Goal: Task Accomplishment & Management: Manage account settings

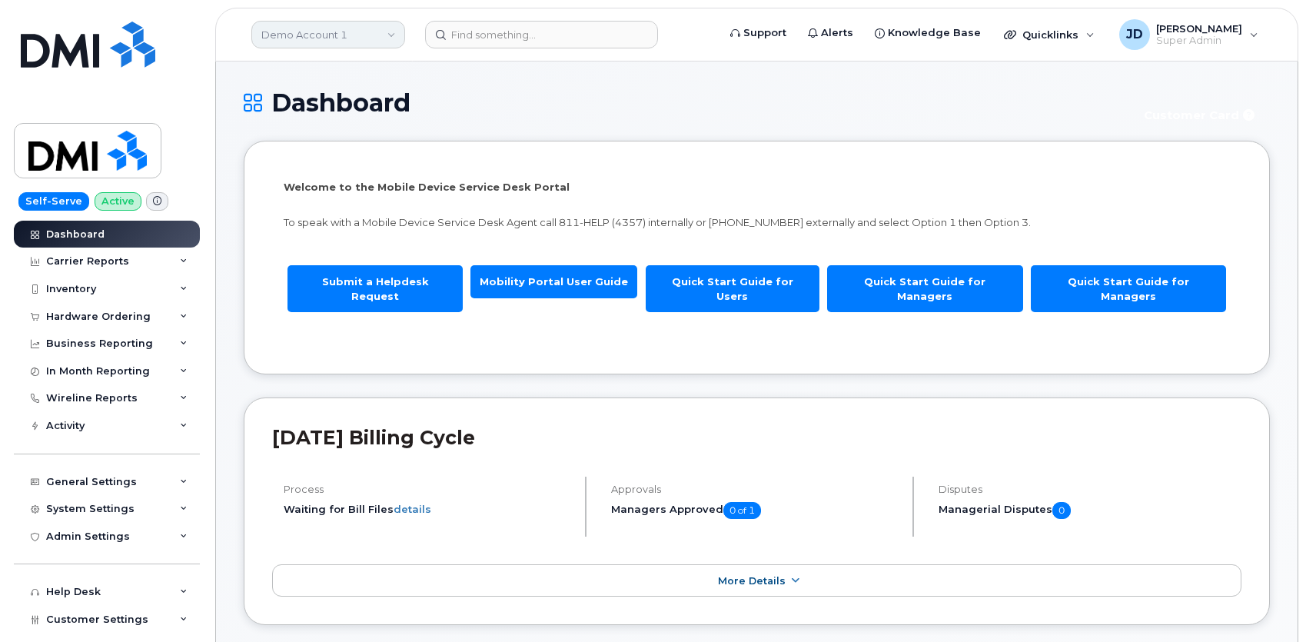
click at [357, 33] on link "Demo Account 1" at bounding box center [328, 35] width 154 height 28
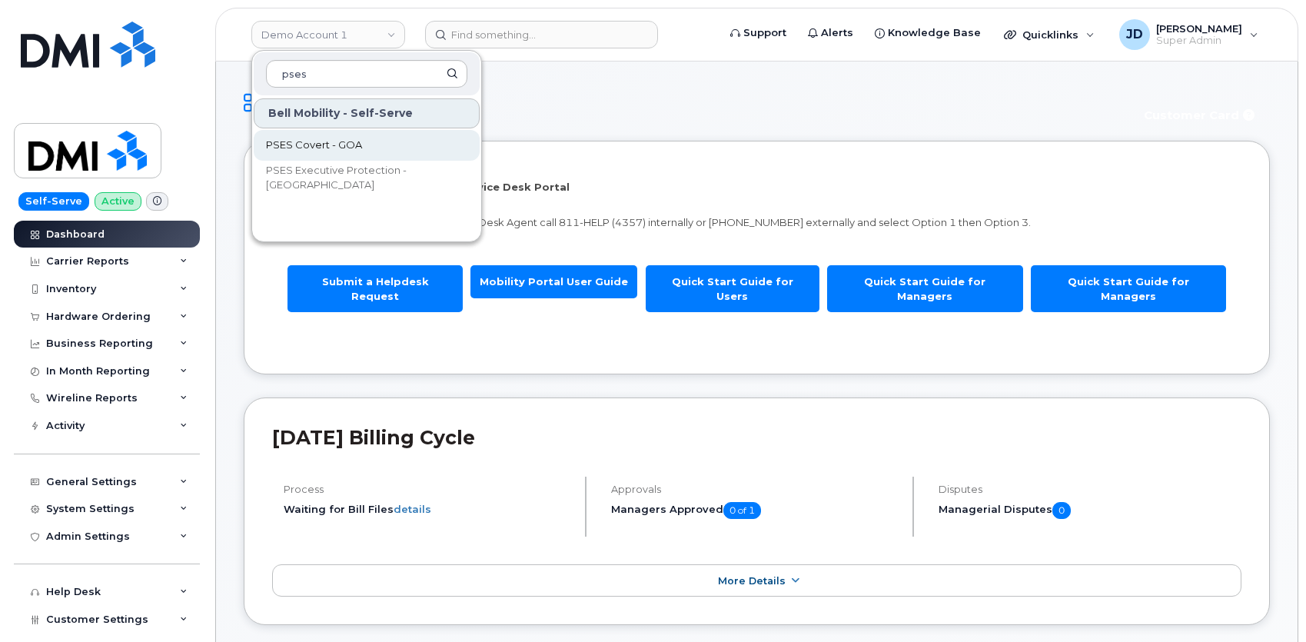
type input "pses"
click at [360, 147] on link "PSES Covert - GOA" at bounding box center [367, 145] width 226 height 31
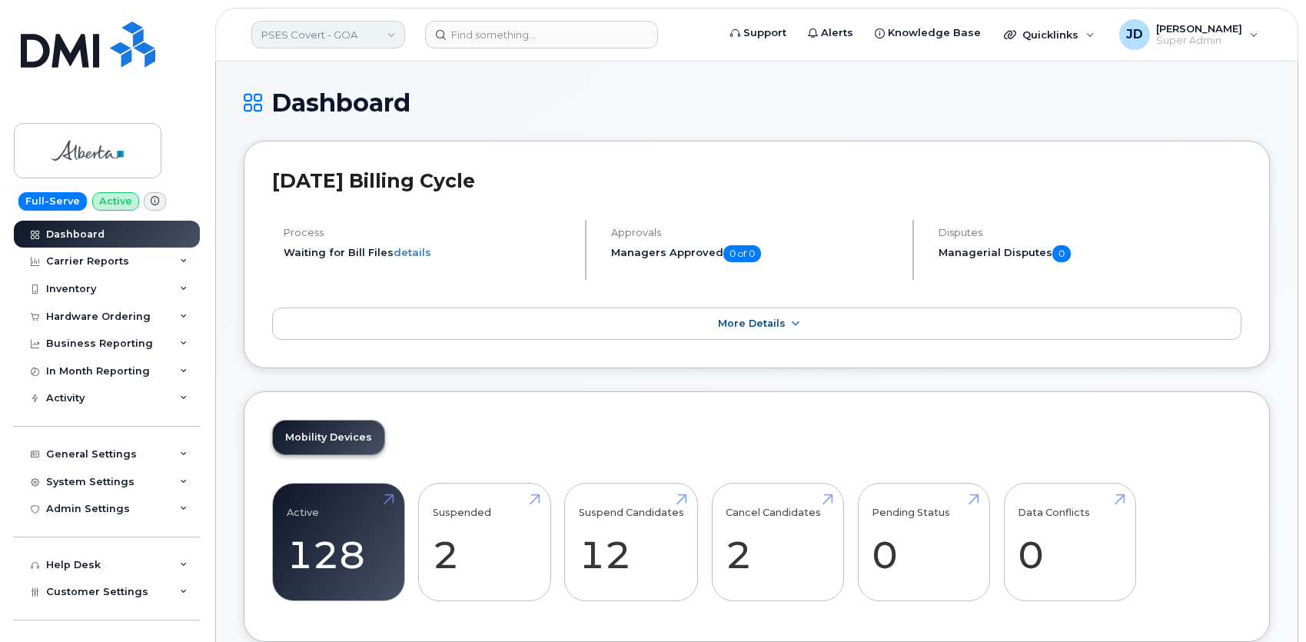
click at [319, 28] on link "PSES Covert - GOA" at bounding box center [328, 35] width 154 height 28
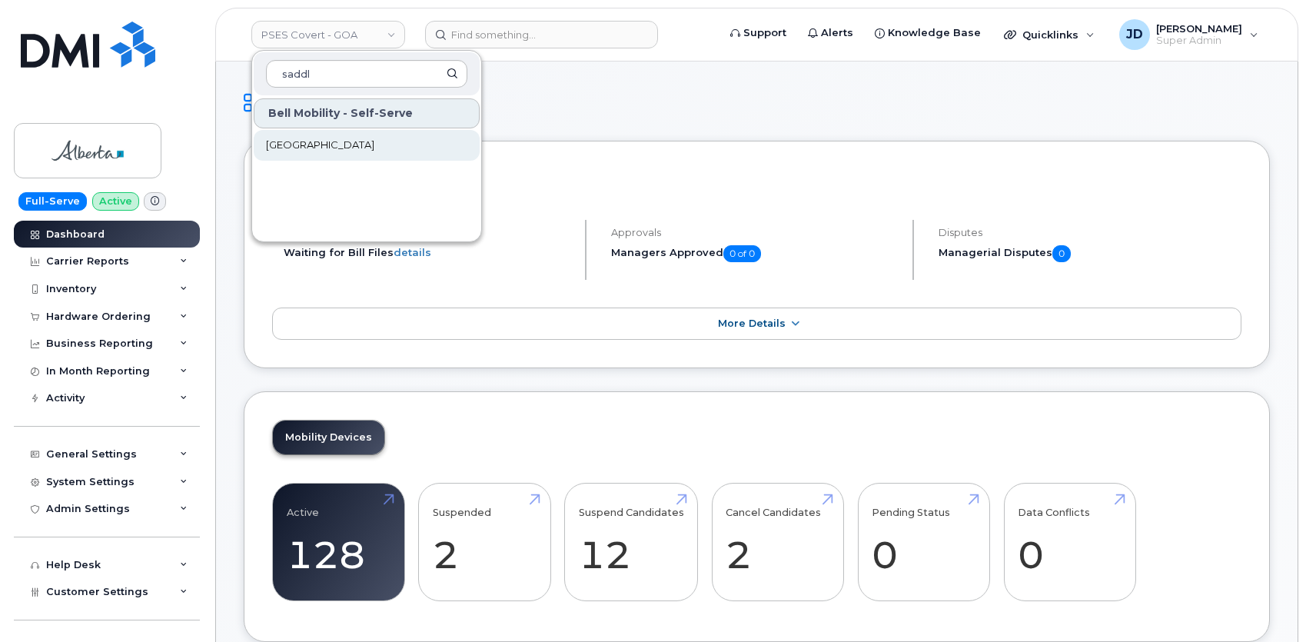
type input "saddl"
click at [309, 149] on span "Saddle Hills County" at bounding box center [320, 145] width 108 height 15
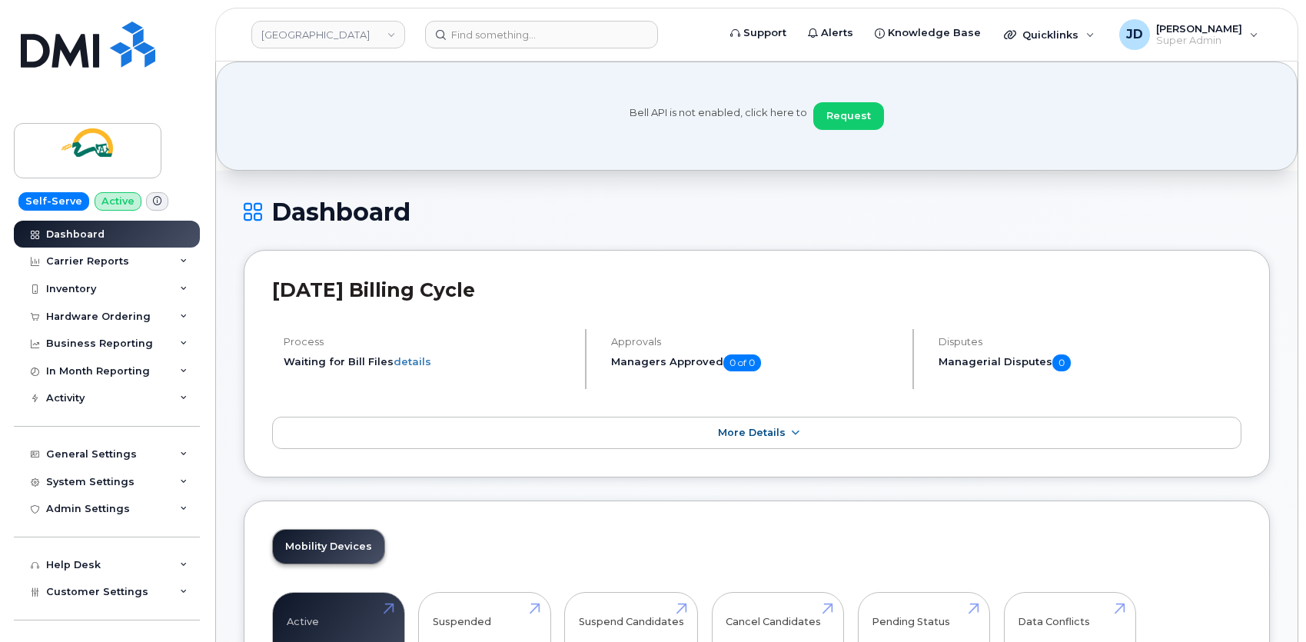
click at [560, 224] on h1 "Dashboard" at bounding box center [757, 211] width 1026 height 27
click at [317, 37] on link "[GEOGRAPHIC_DATA]" at bounding box center [328, 35] width 154 height 28
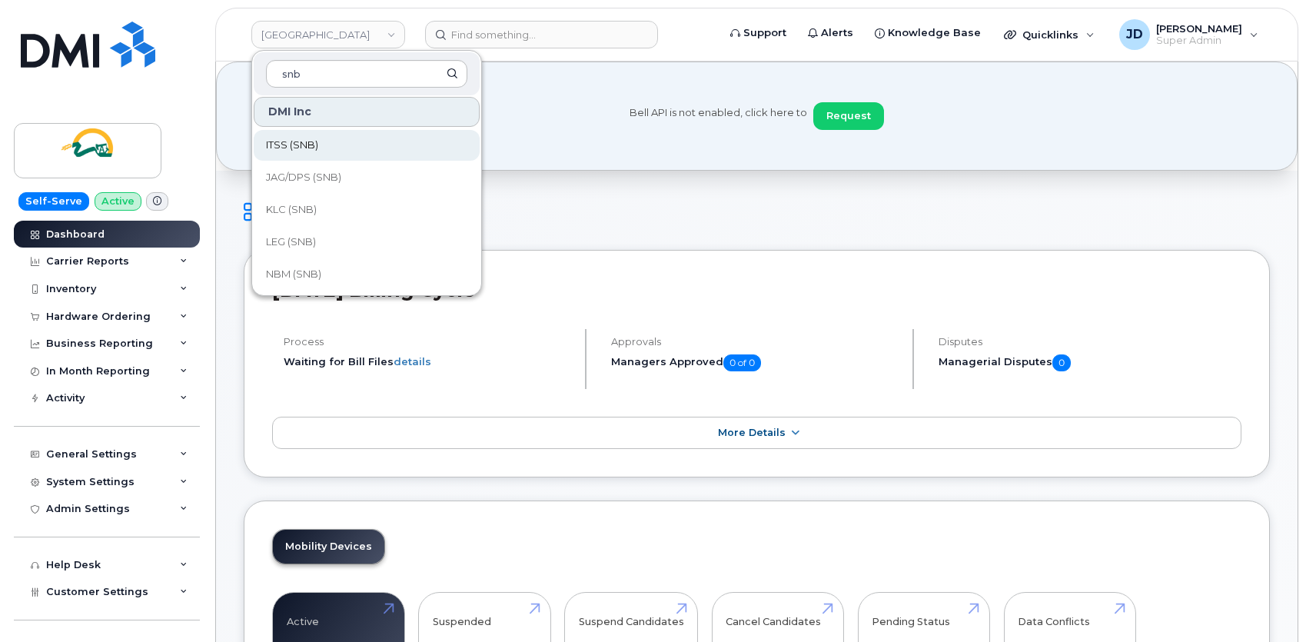
scroll to position [745, 0]
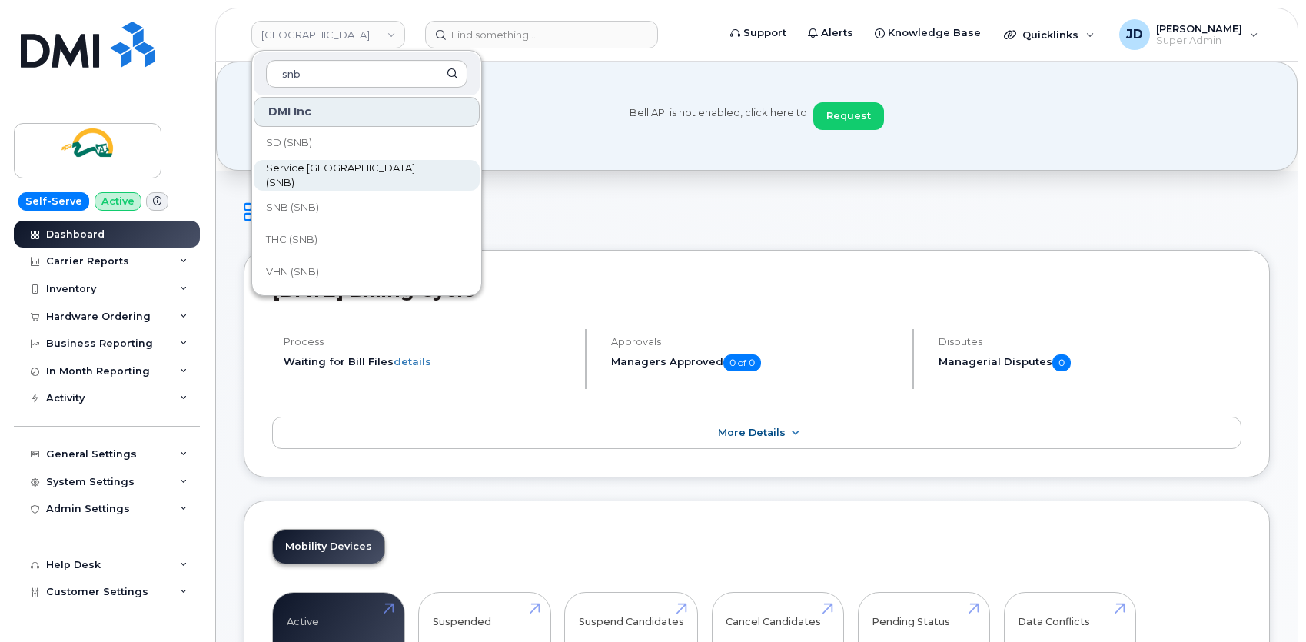
type input "snb"
click at [384, 174] on span "Service [GEOGRAPHIC_DATA] (SNB)" at bounding box center [354, 176] width 177 height 30
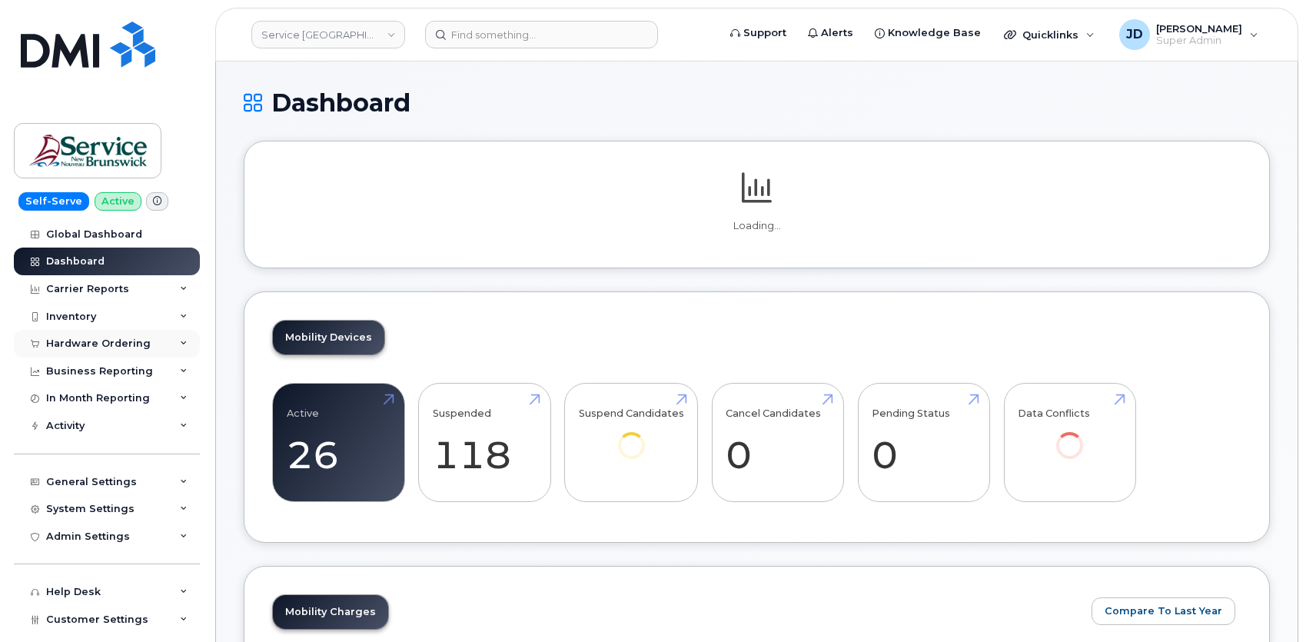
click at [170, 345] on div "Hardware Ordering" at bounding box center [107, 344] width 186 height 28
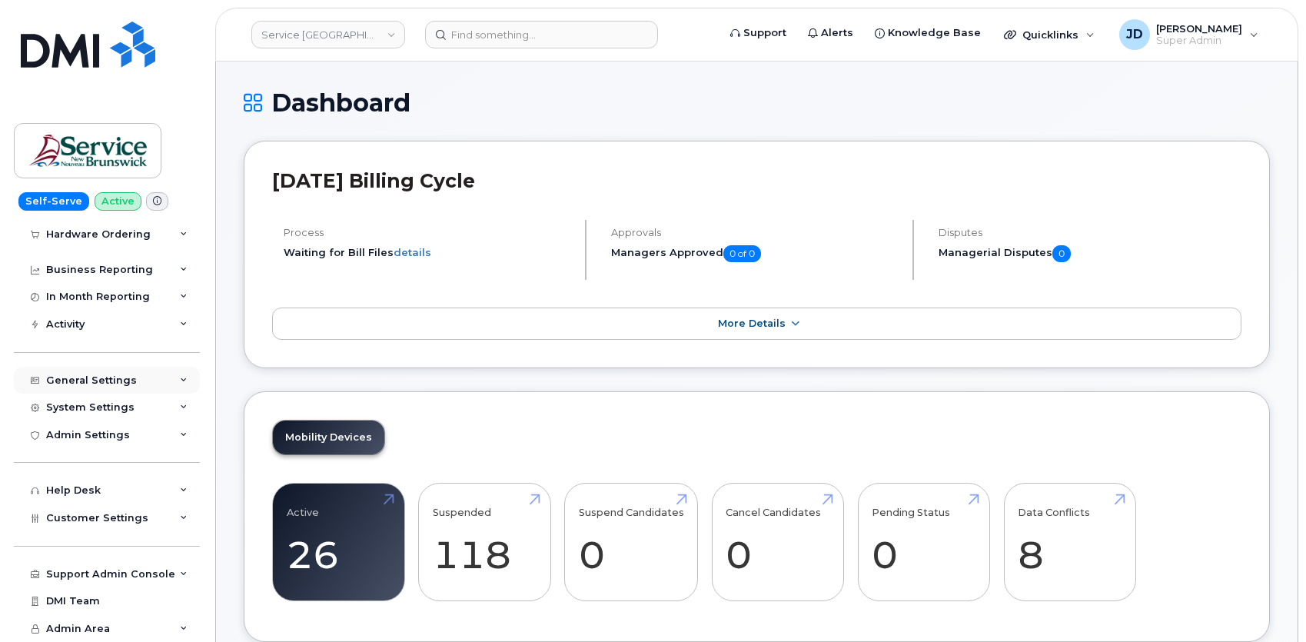
scroll to position [12, 0]
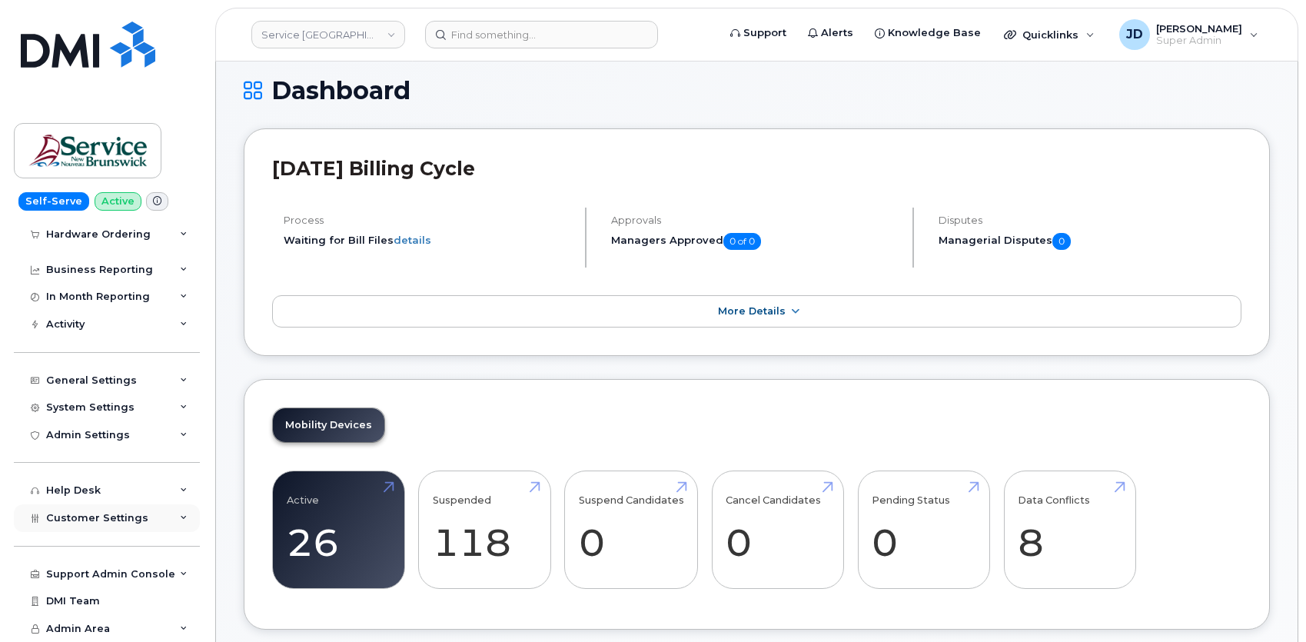
click at [161, 520] on div "Customer Settings" at bounding box center [107, 518] width 186 height 28
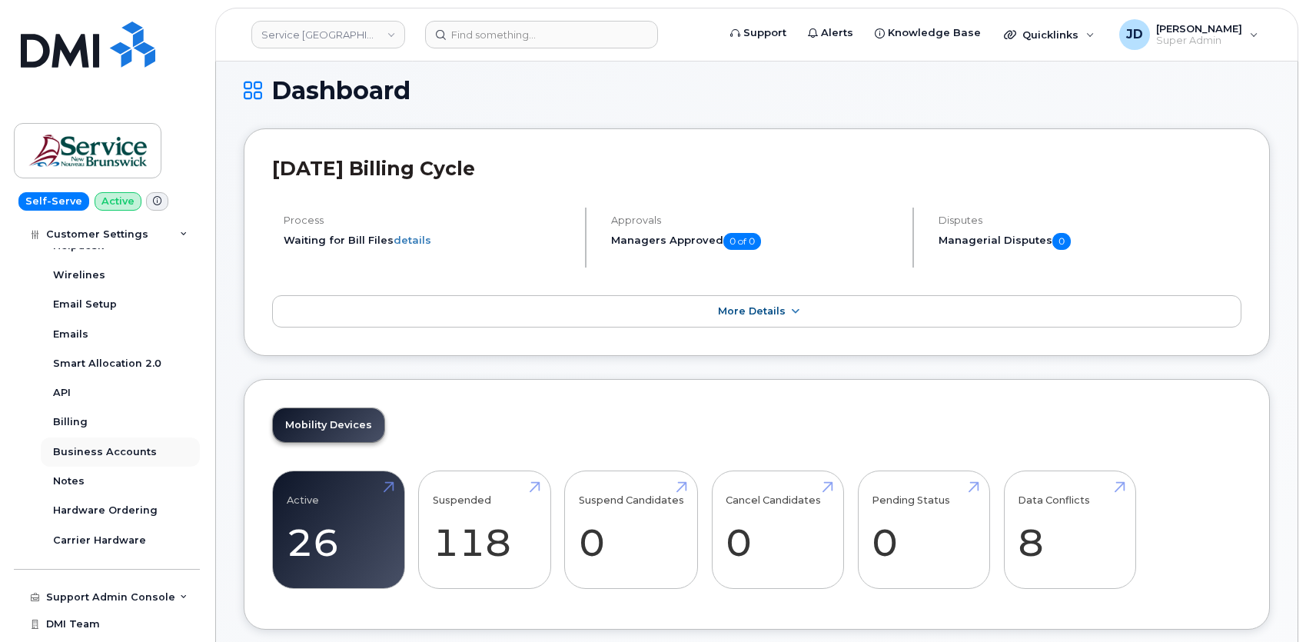
scroll to position [624, 0]
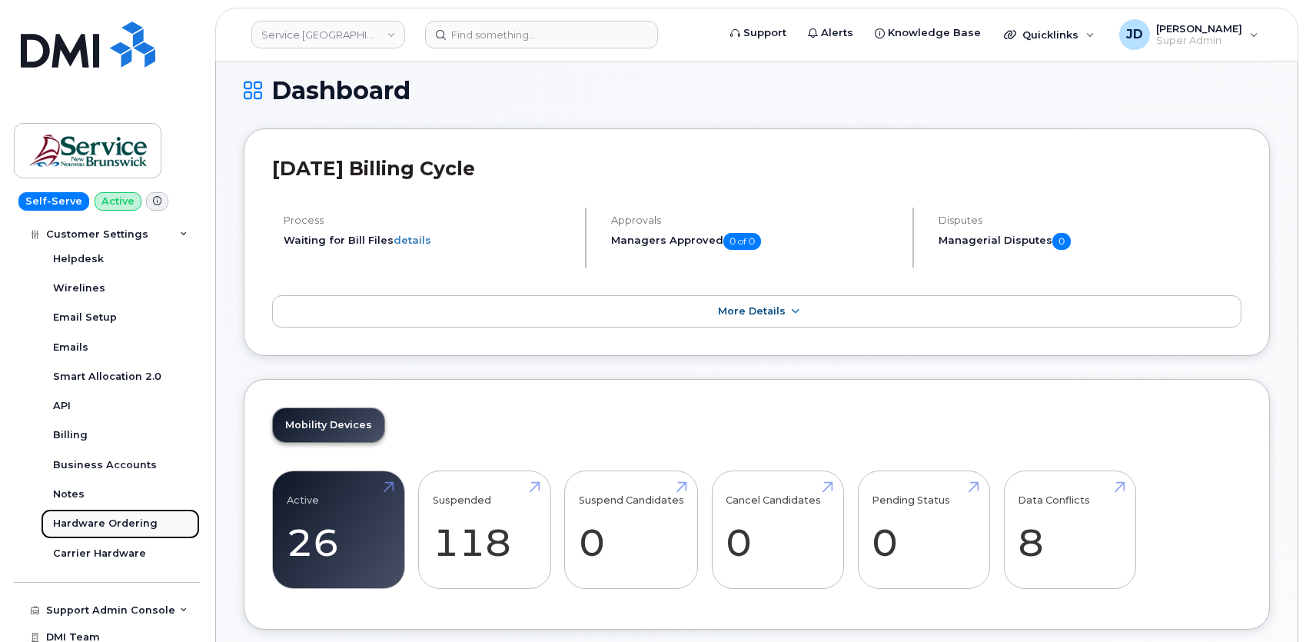
click at [118, 519] on div "Hardware Ordering" at bounding box center [105, 524] width 105 height 14
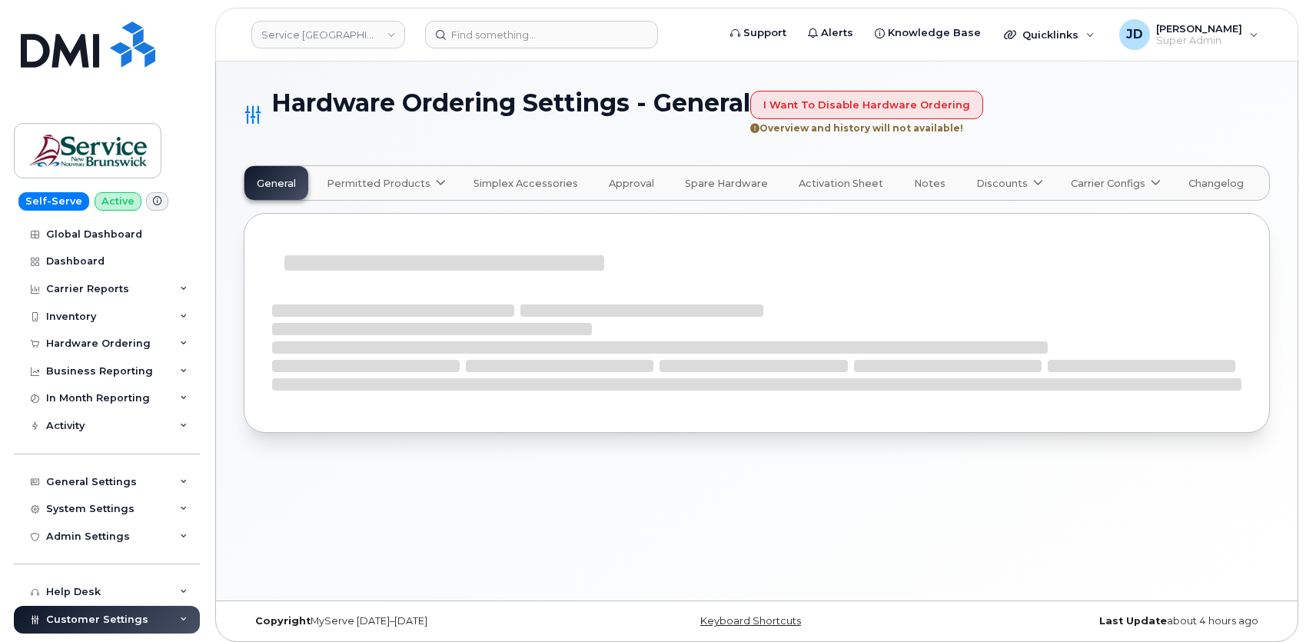
select select "admins"
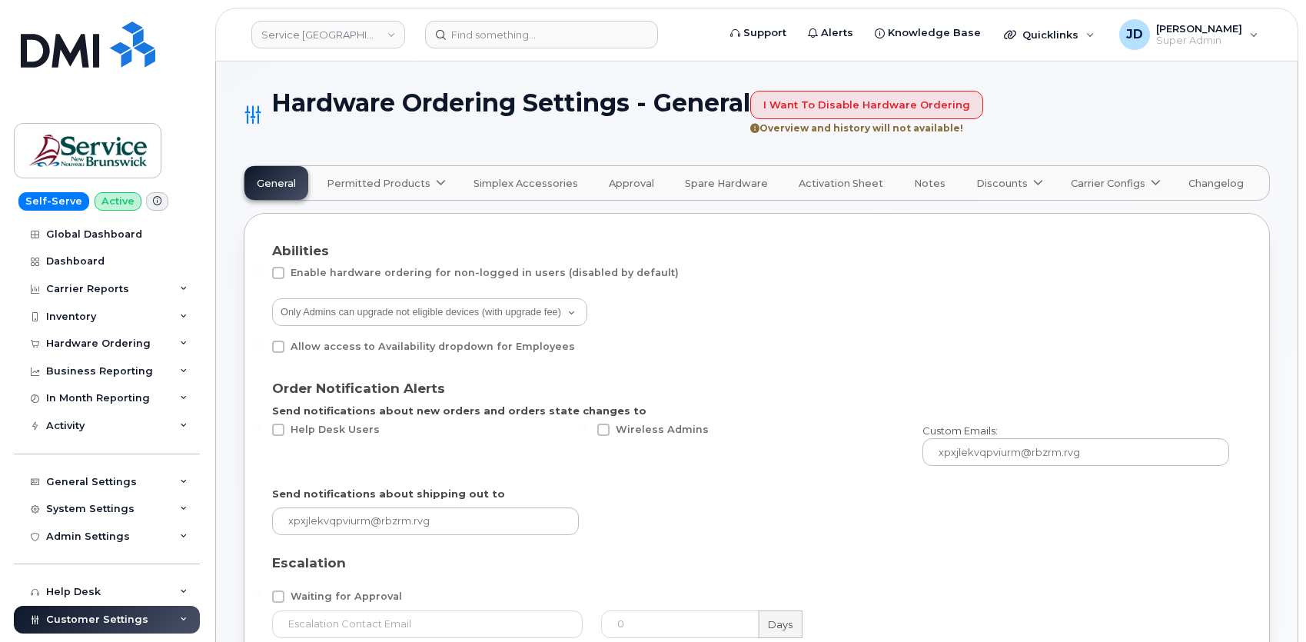
click at [356, 183] on span "Permitted Products" at bounding box center [379, 183] width 104 height 15
click at [353, 221] on div "Bell available" at bounding box center [407, 220] width 152 height 18
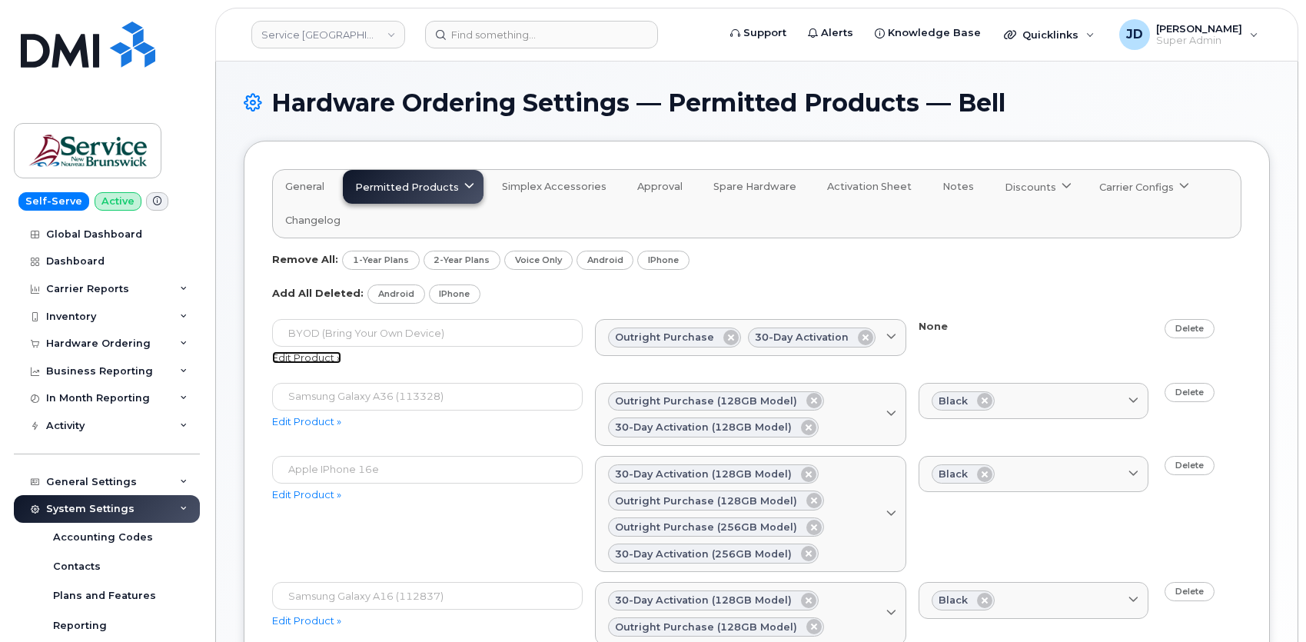
click at [322, 358] on link "Edit Product »" at bounding box center [306, 357] width 69 height 12
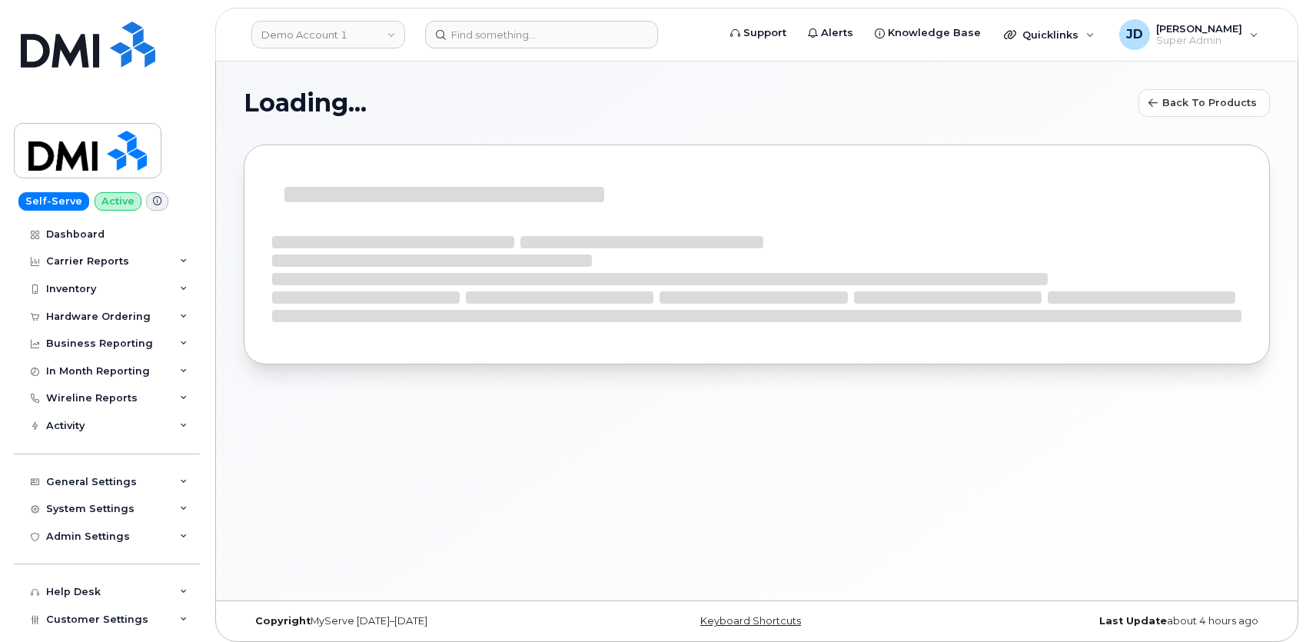
select select "bell"
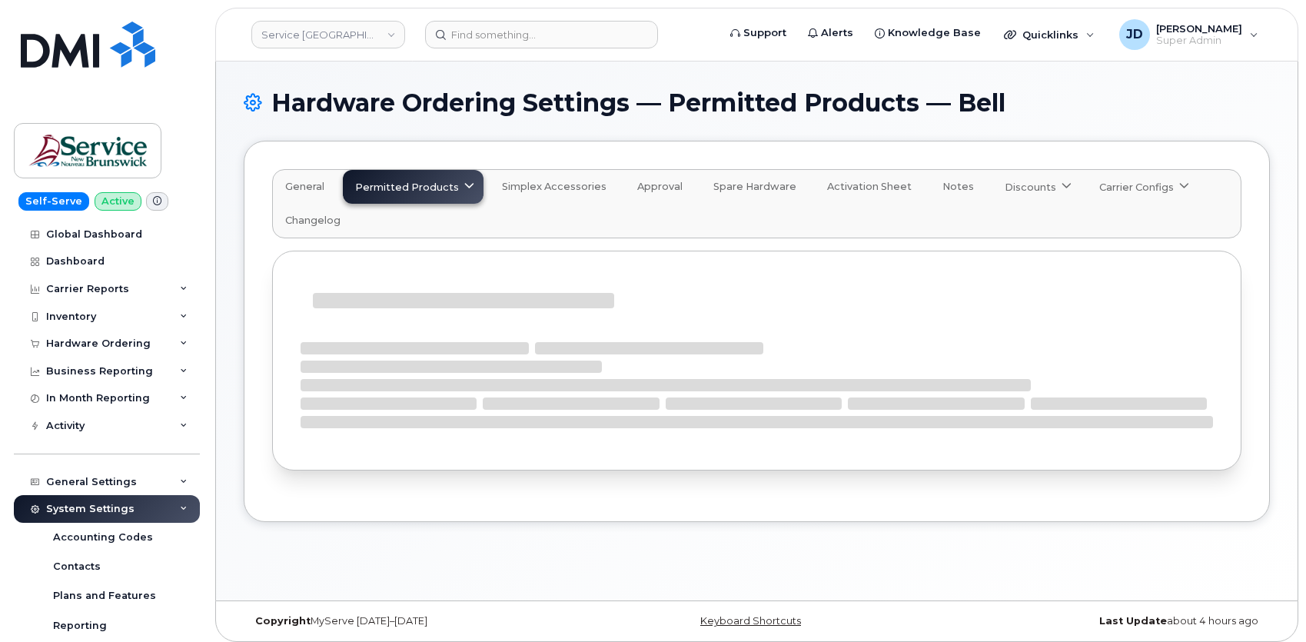
click at [407, 186] on span "Permitted Products" at bounding box center [407, 187] width 104 height 15
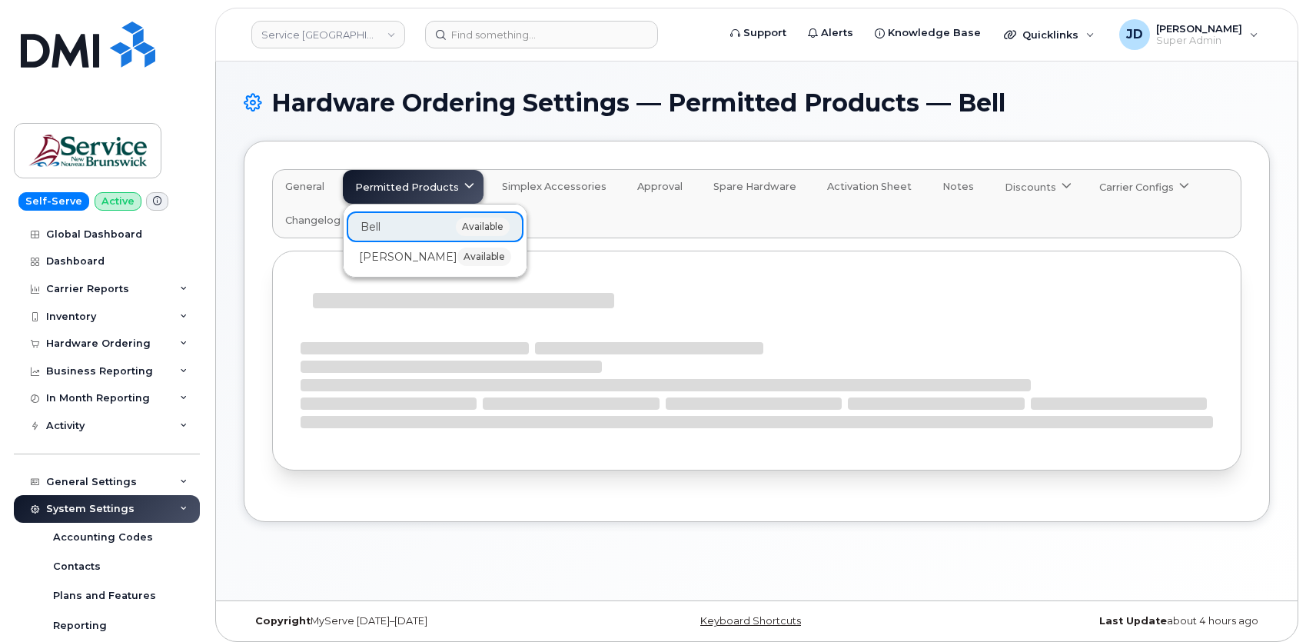
click at [410, 221] on div "Bell available Rogers available" at bounding box center [435, 240] width 177 height 59
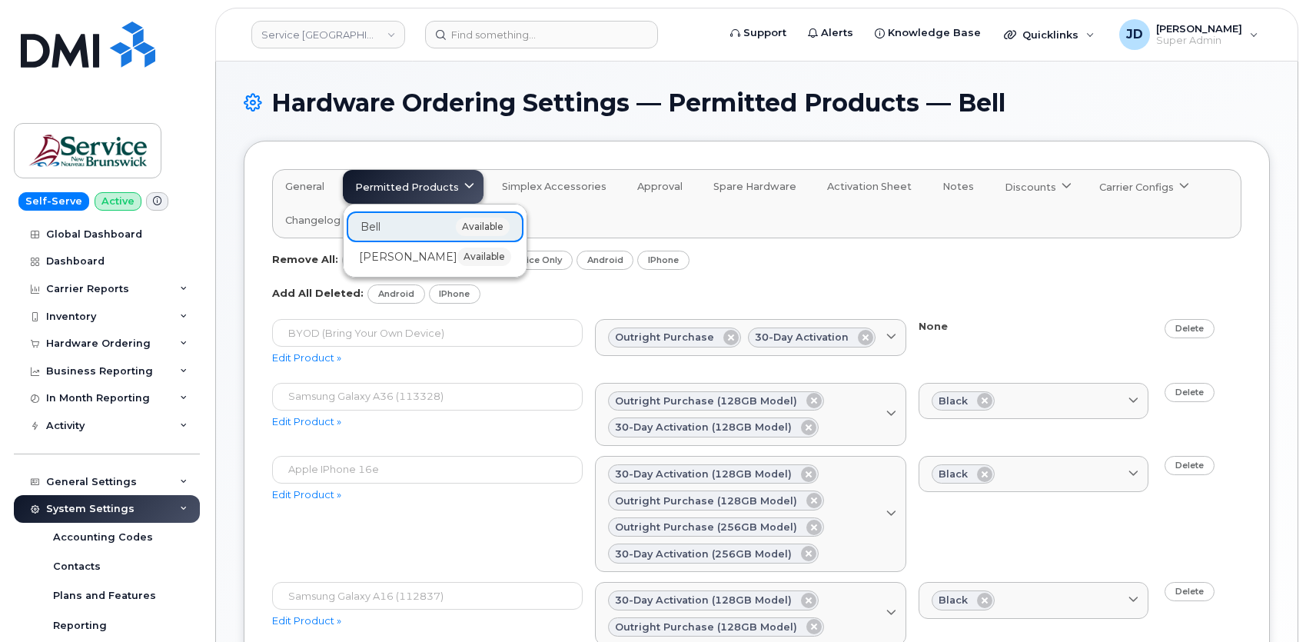
click at [248, 299] on div "General Permitted Products Bell available Rogers available Simplex Accessories …" at bounding box center [757, 476] width 1026 height 670
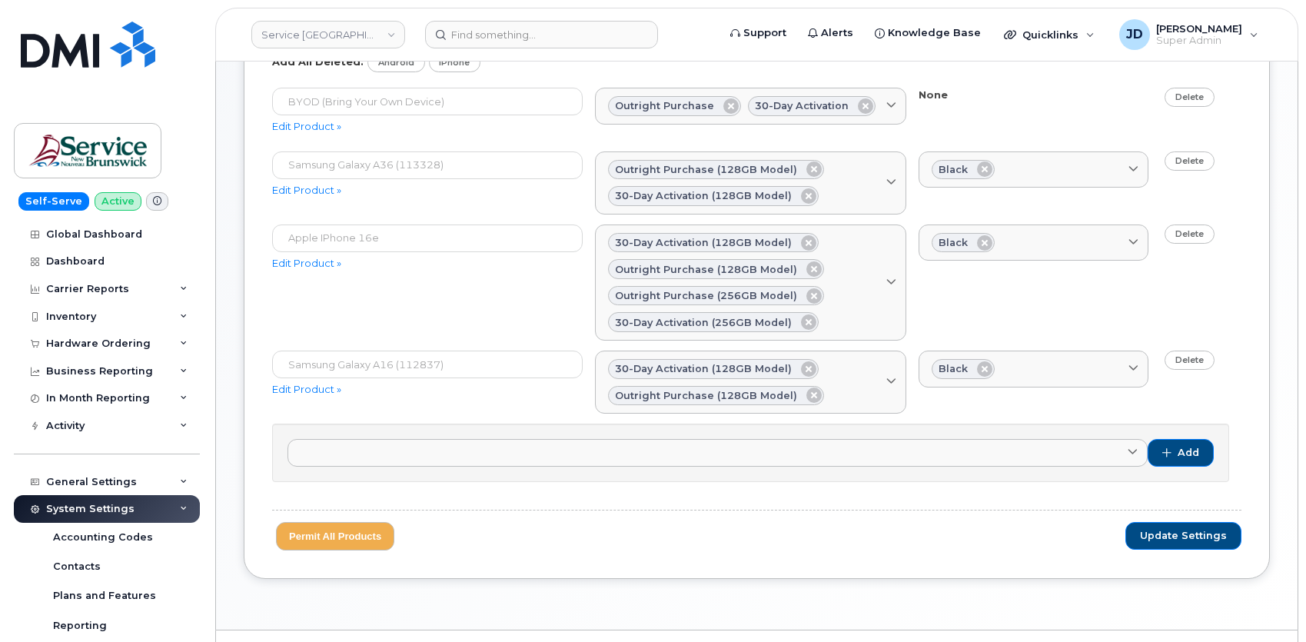
scroll to position [207, 0]
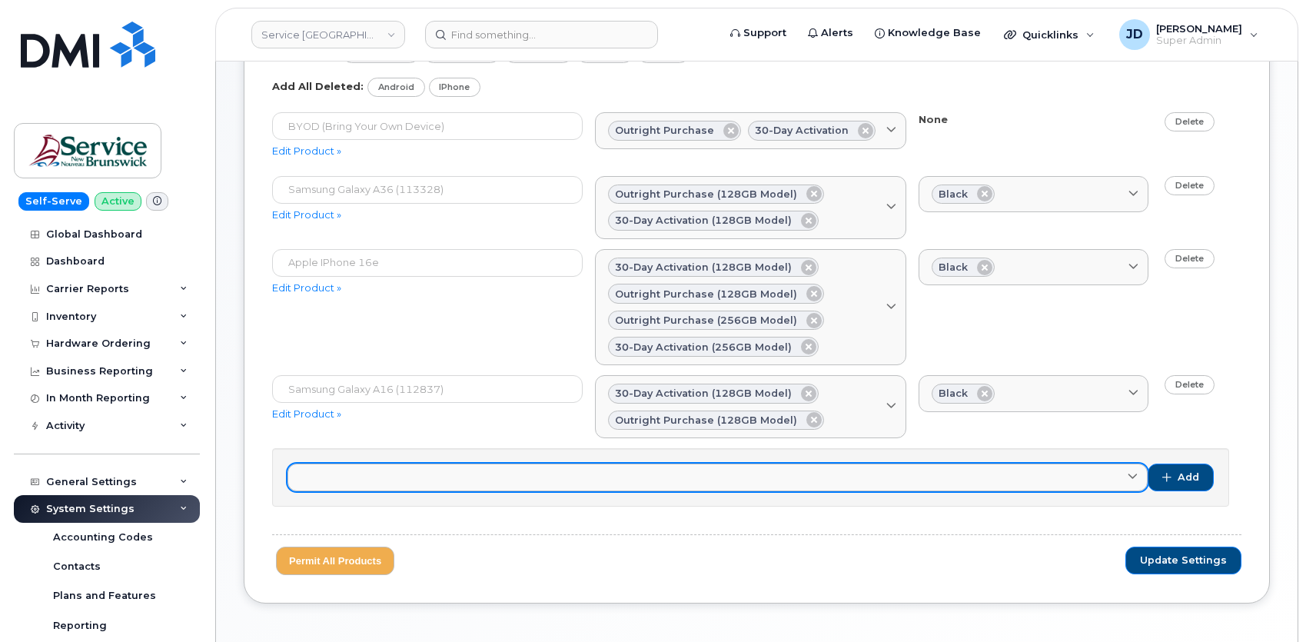
click at [492, 470] on link at bounding box center [717, 478] width 860 height 28
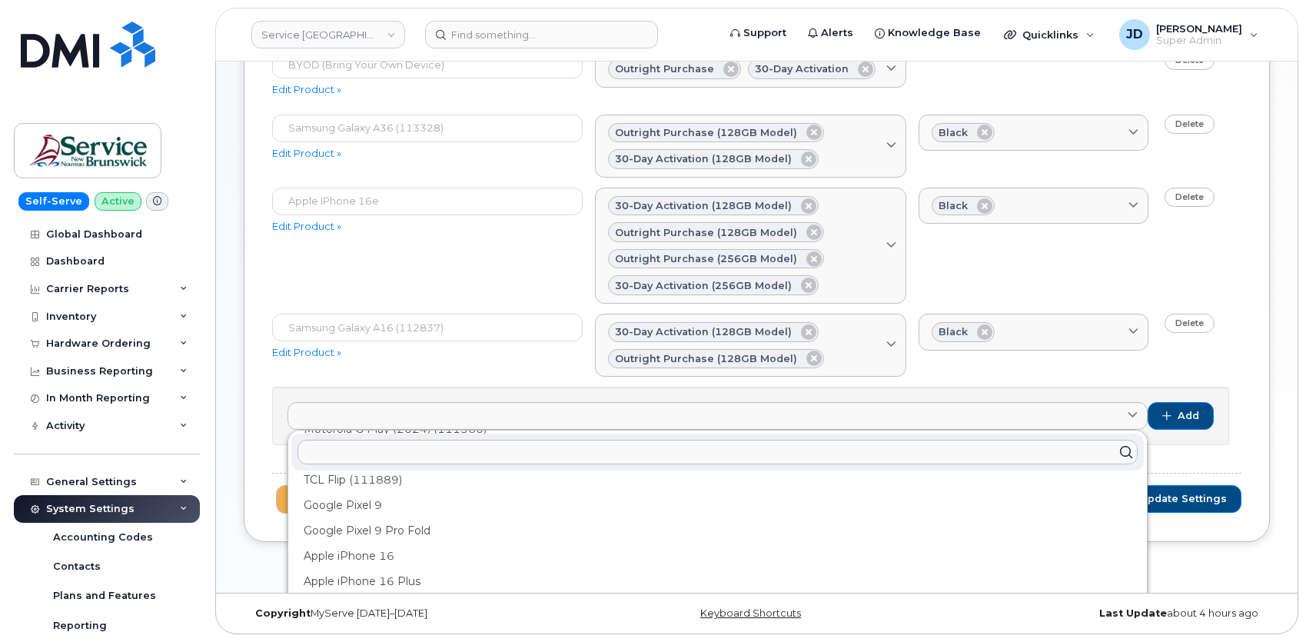
scroll to position [658, 0]
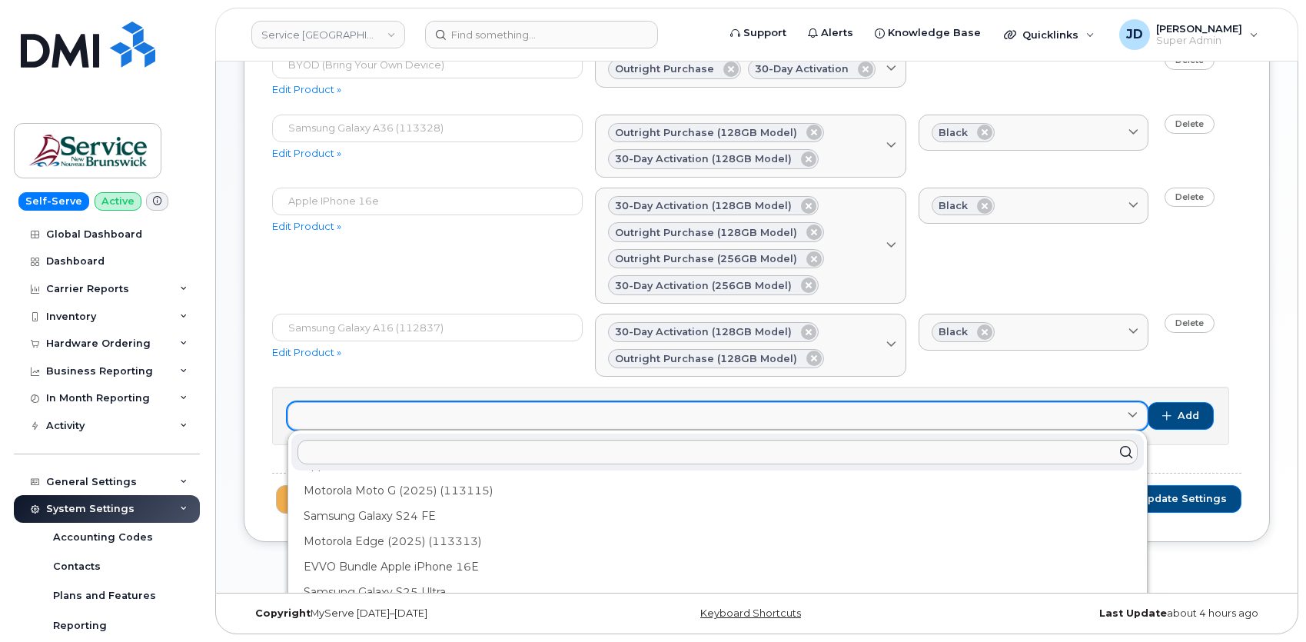
click at [410, 420] on link at bounding box center [717, 416] width 860 height 28
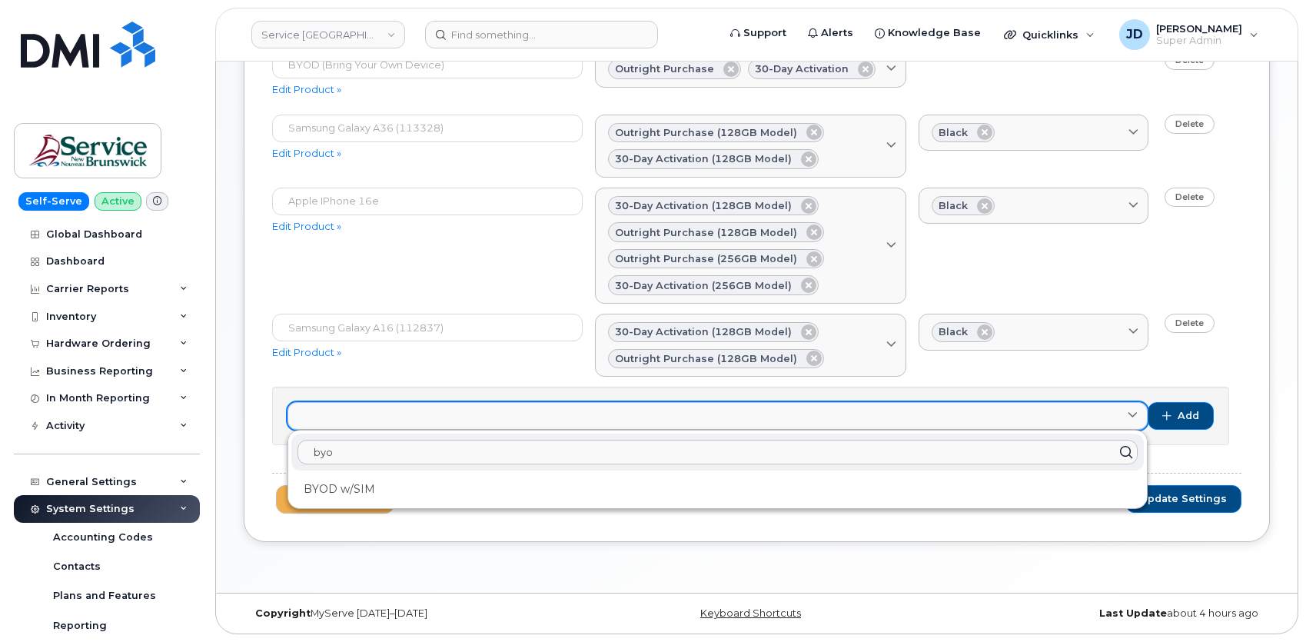
type input "byod"
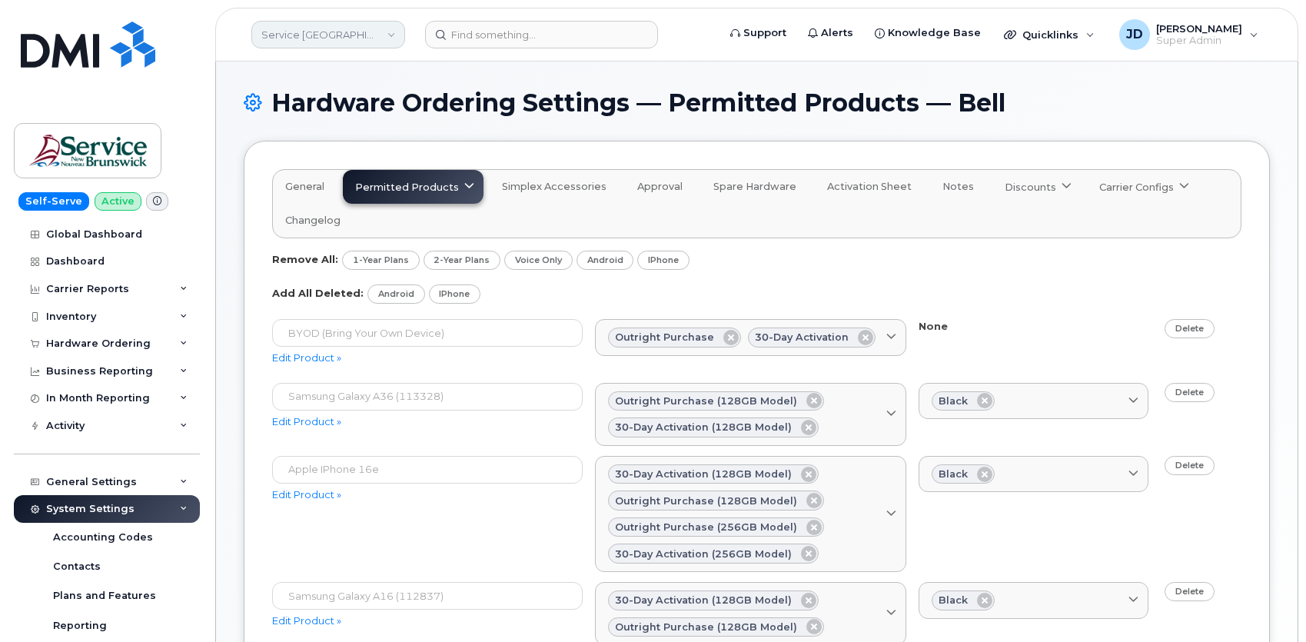
click at [377, 30] on link "Service New Brunswick (SNB)" at bounding box center [328, 35] width 154 height 28
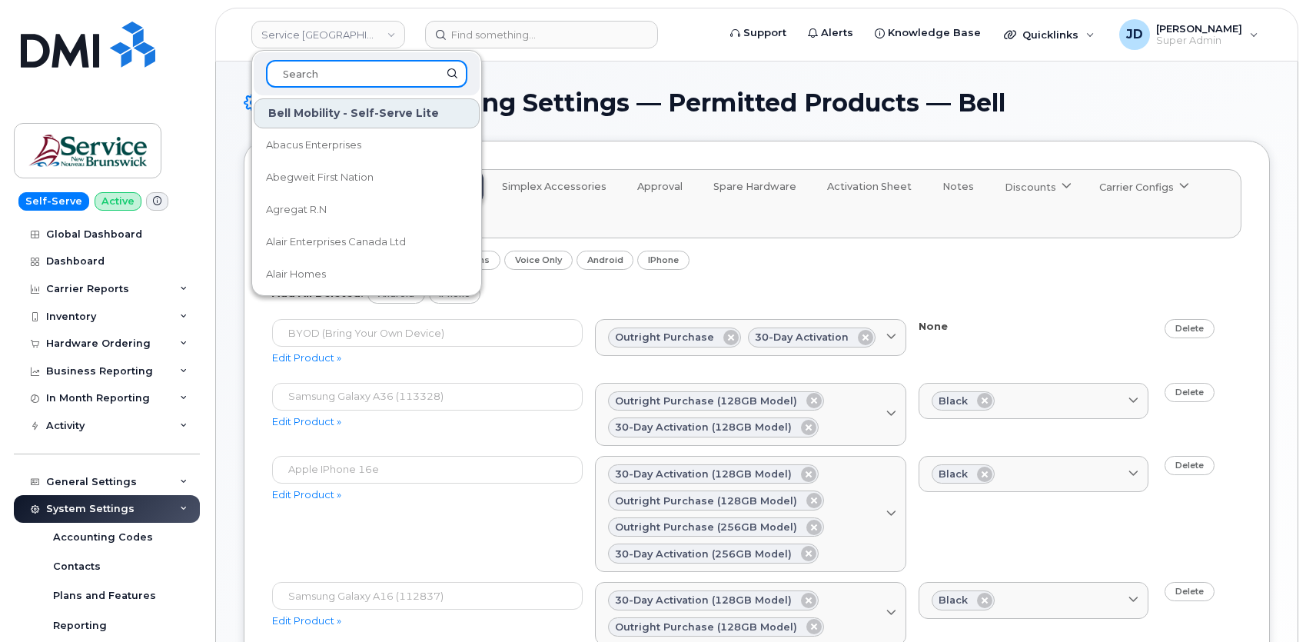
click at [360, 74] on input at bounding box center [366, 74] width 201 height 28
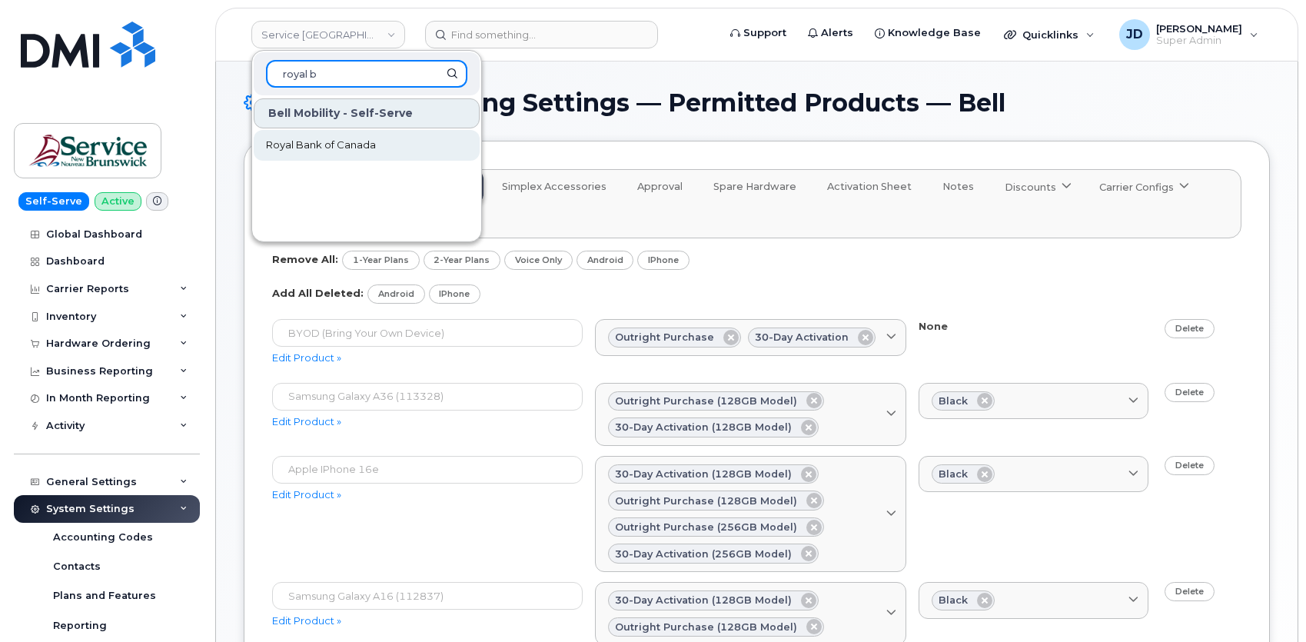
type input "royal b"
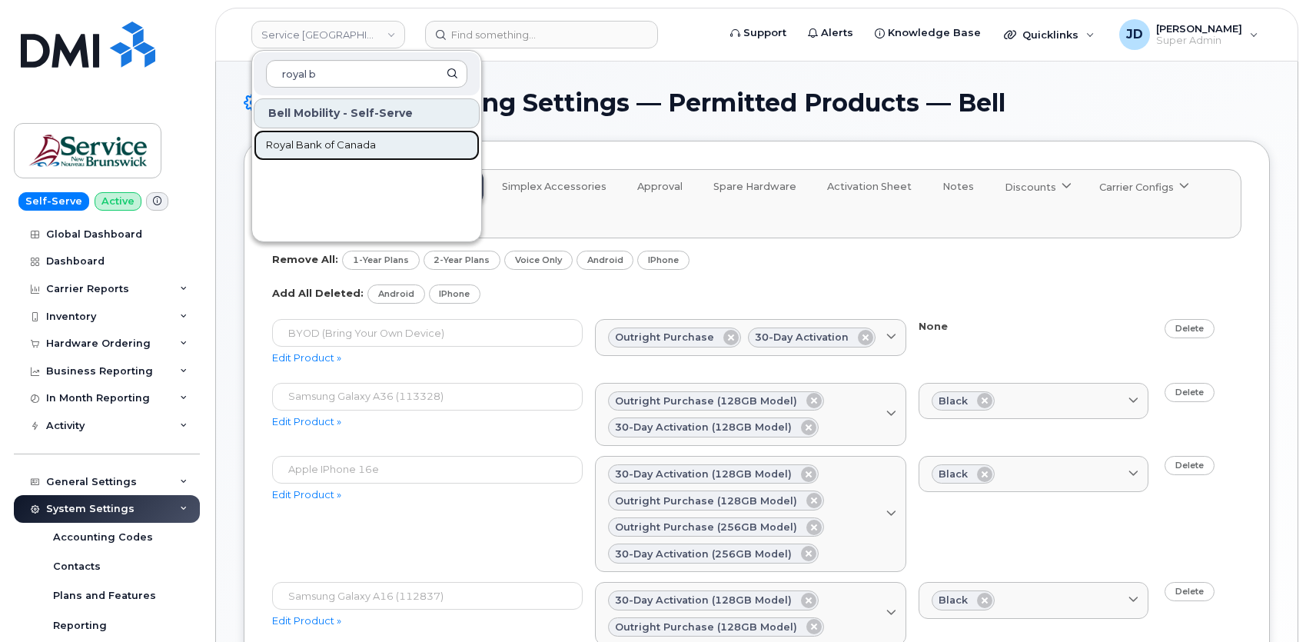
click at [366, 143] on span "Royal Bank of Canada" at bounding box center [321, 145] width 110 height 15
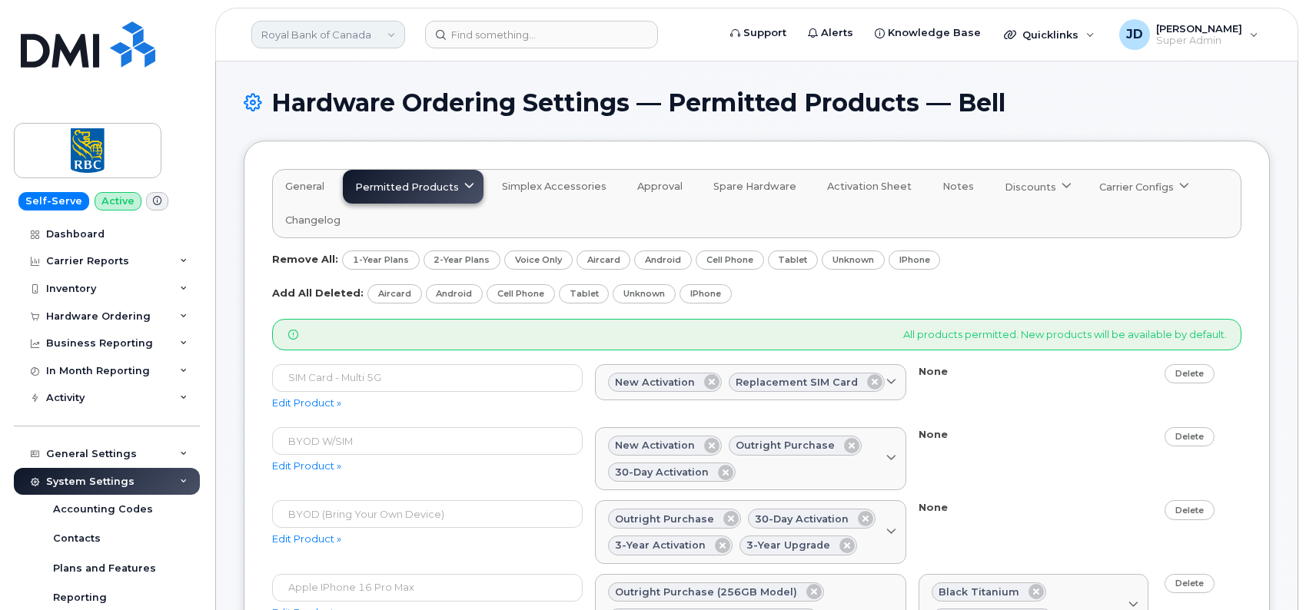
click at [363, 36] on link "Royal Bank of Canada" at bounding box center [328, 35] width 154 height 28
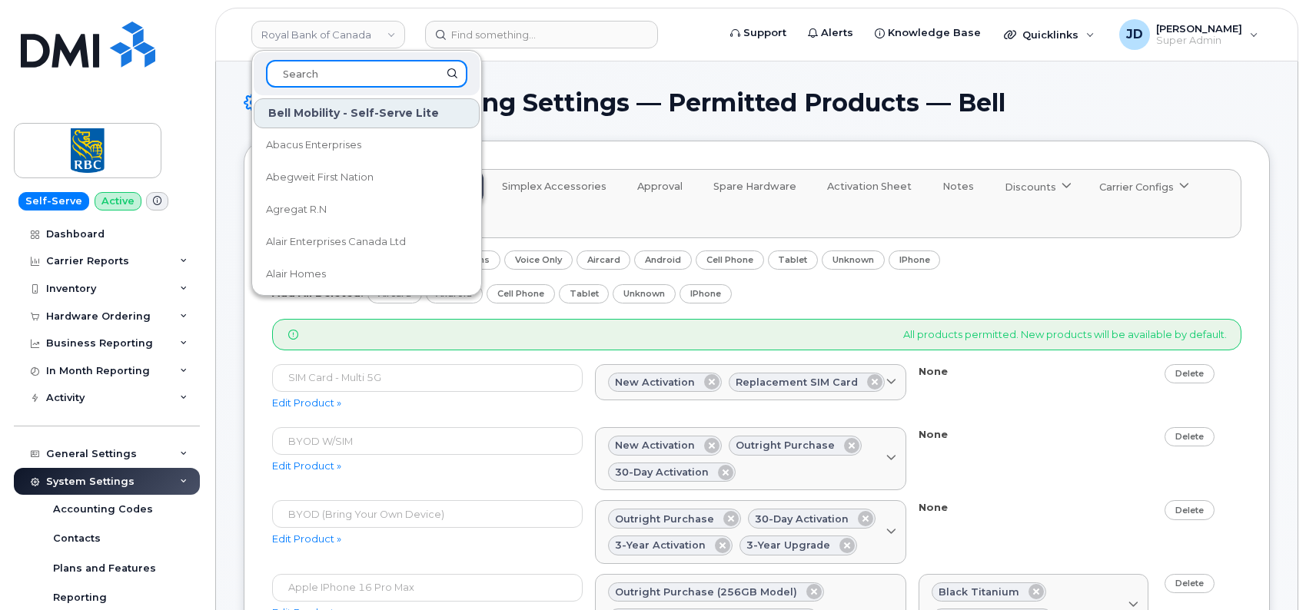
click at [336, 75] on input at bounding box center [366, 74] width 201 height 28
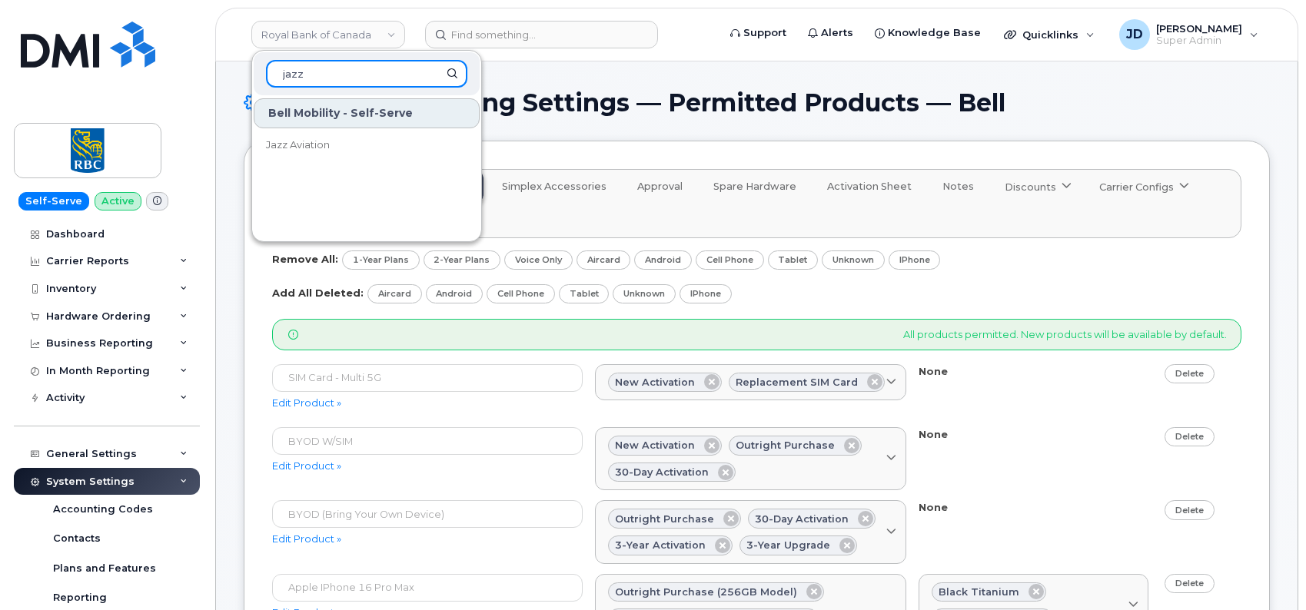
type input "jazz"
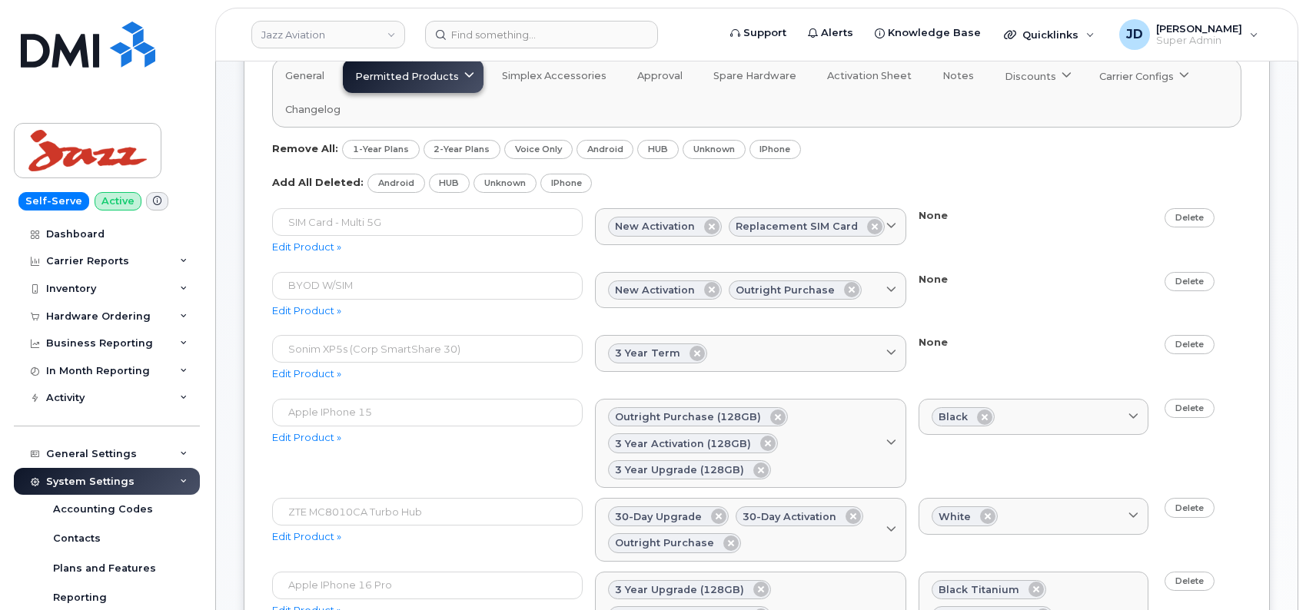
scroll to position [1251, 0]
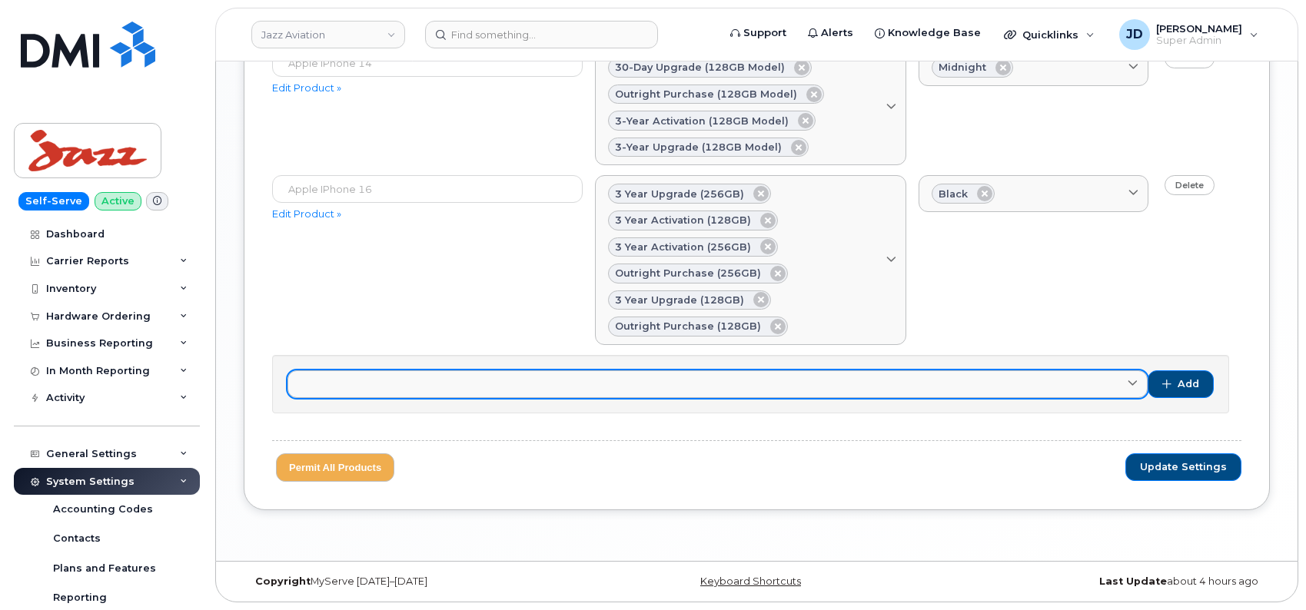
click at [407, 391] on link at bounding box center [717, 385] width 860 height 28
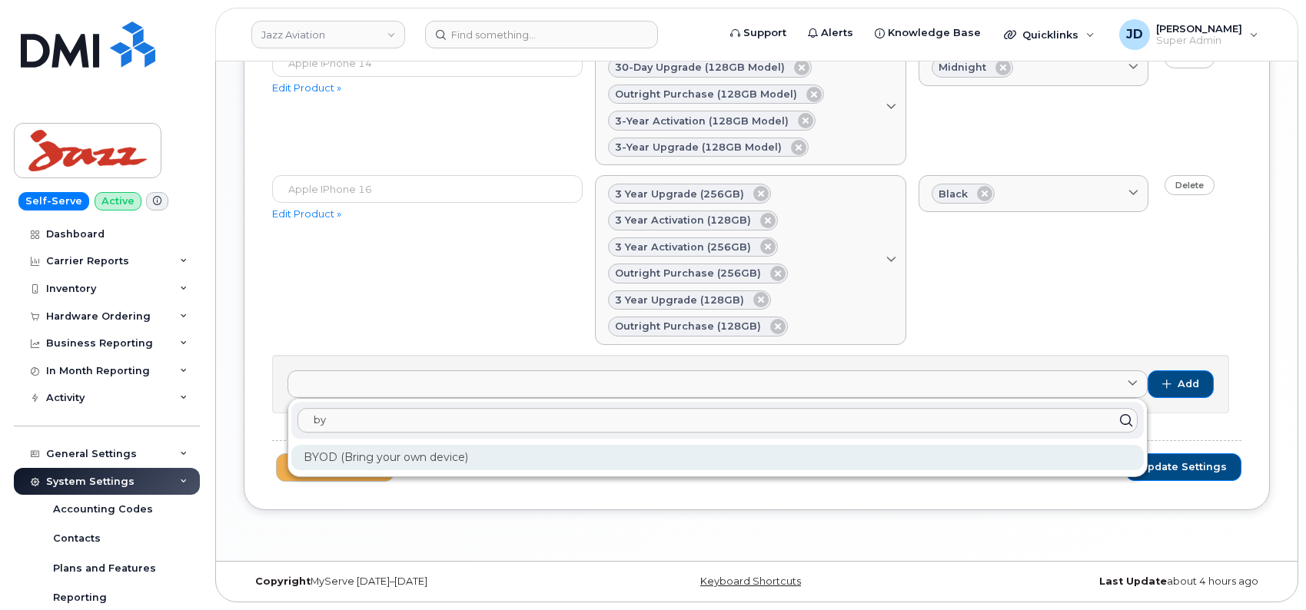
type input "by"
click at [331, 458] on div "BYOD (Bring your own device)" at bounding box center [717, 457] width 852 height 25
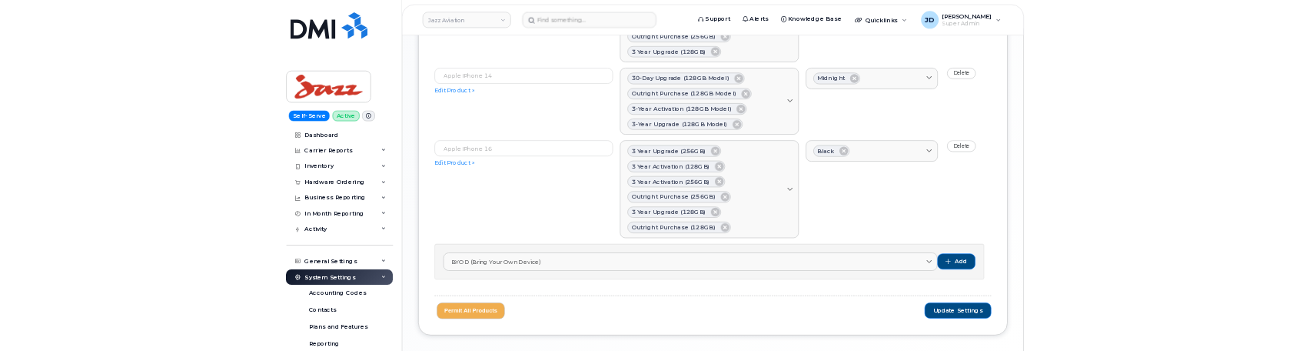
scroll to position [1255, 0]
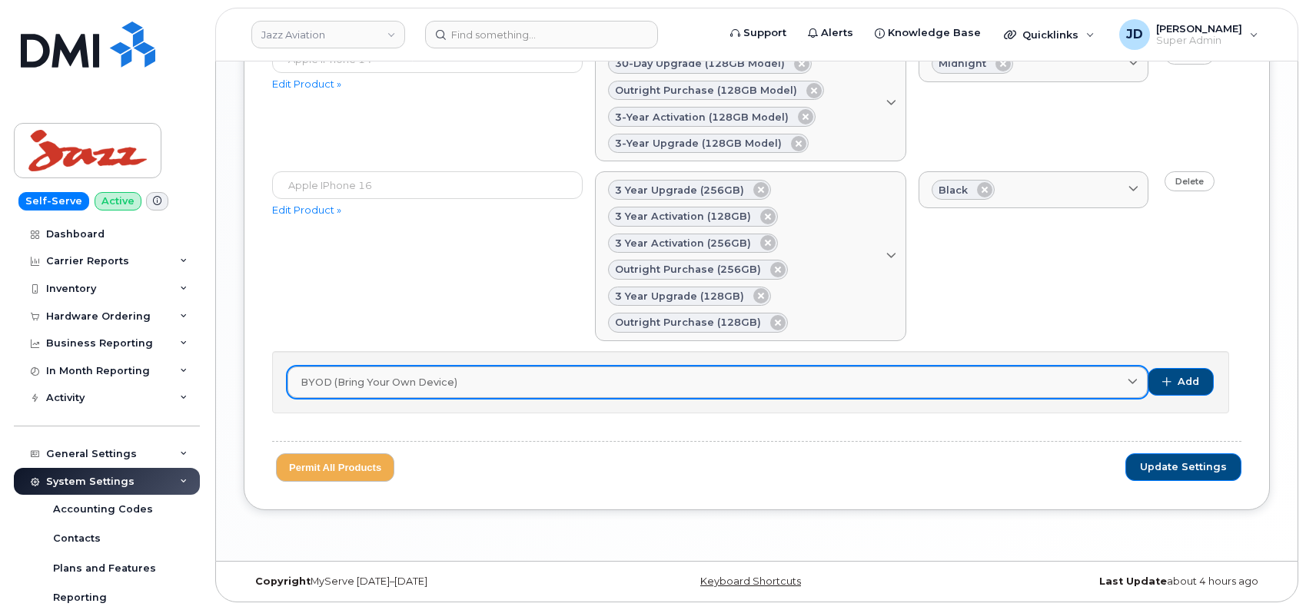
click at [493, 384] on div "BYOD (Bring your own device)" at bounding box center [718, 382] width 834 height 15
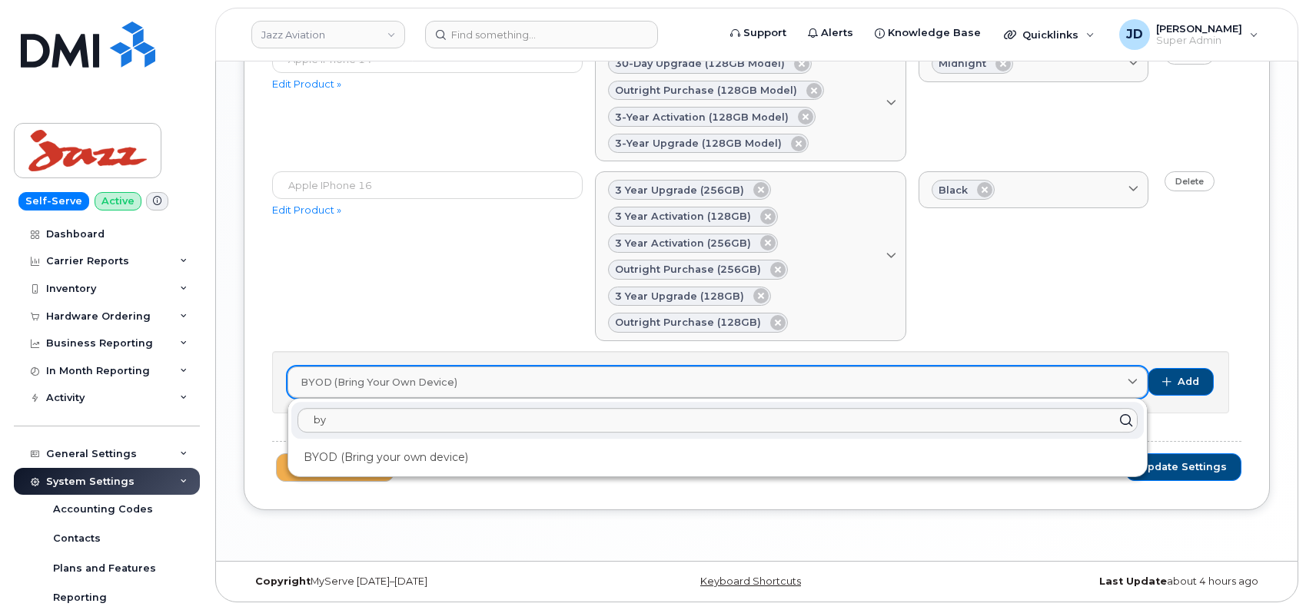
click at [493, 384] on div "BYOD (Bring your own device)" at bounding box center [718, 382] width 834 height 15
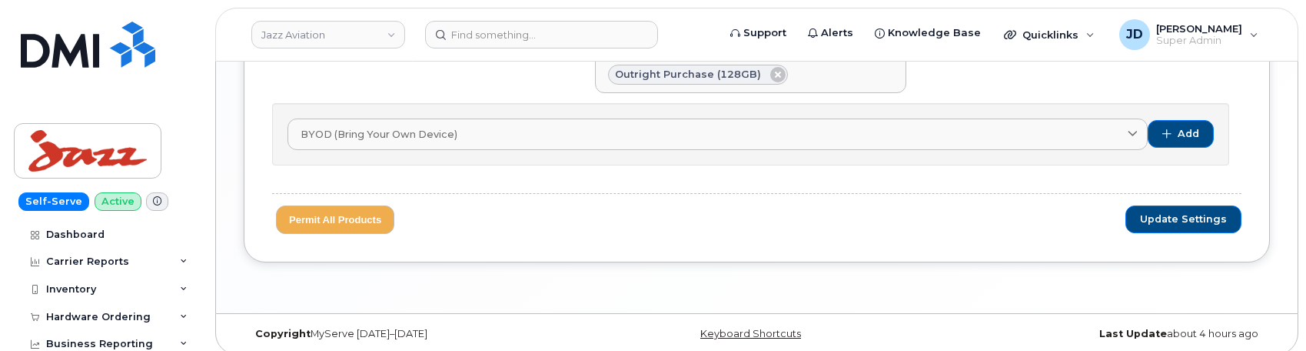
scroll to position [1490, 0]
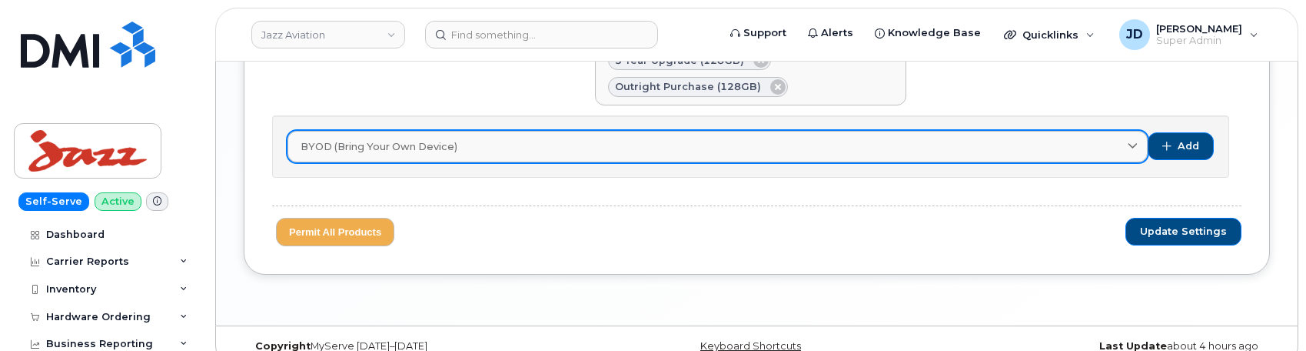
click at [447, 154] on span "BYOD (Bring your own device)" at bounding box center [379, 146] width 157 height 15
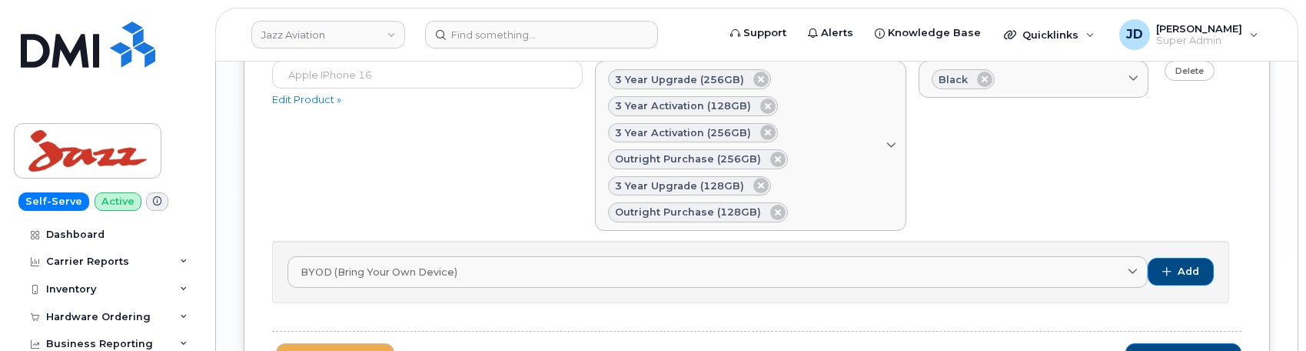
scroll to position [1402, 0]
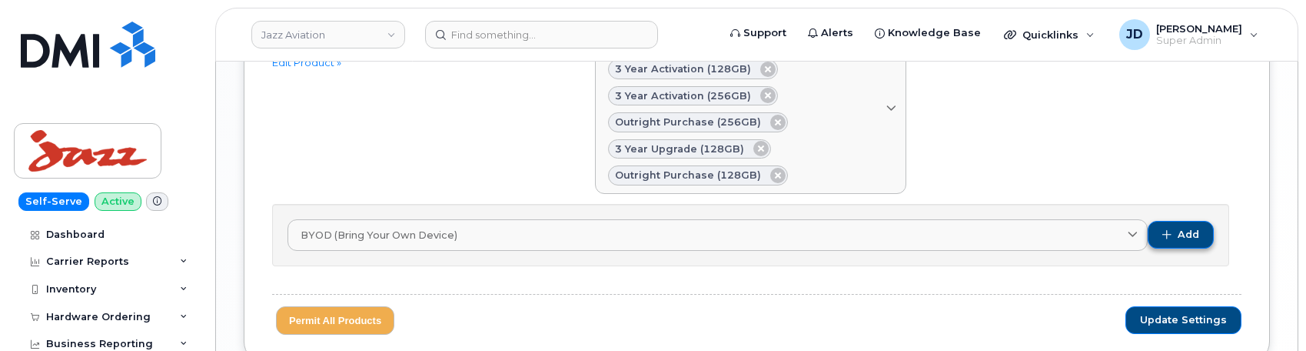
click at [1177, 231] on button "Add" at bounding box center [1181, 235] width 66 height 28
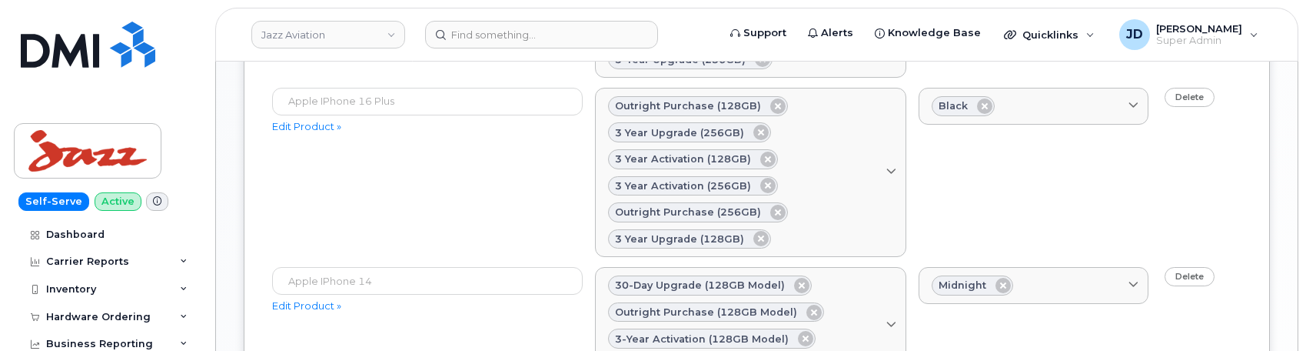
scroll to position [1584, 0]
